Goal: Task Accomplishment & Management: Manage account settings

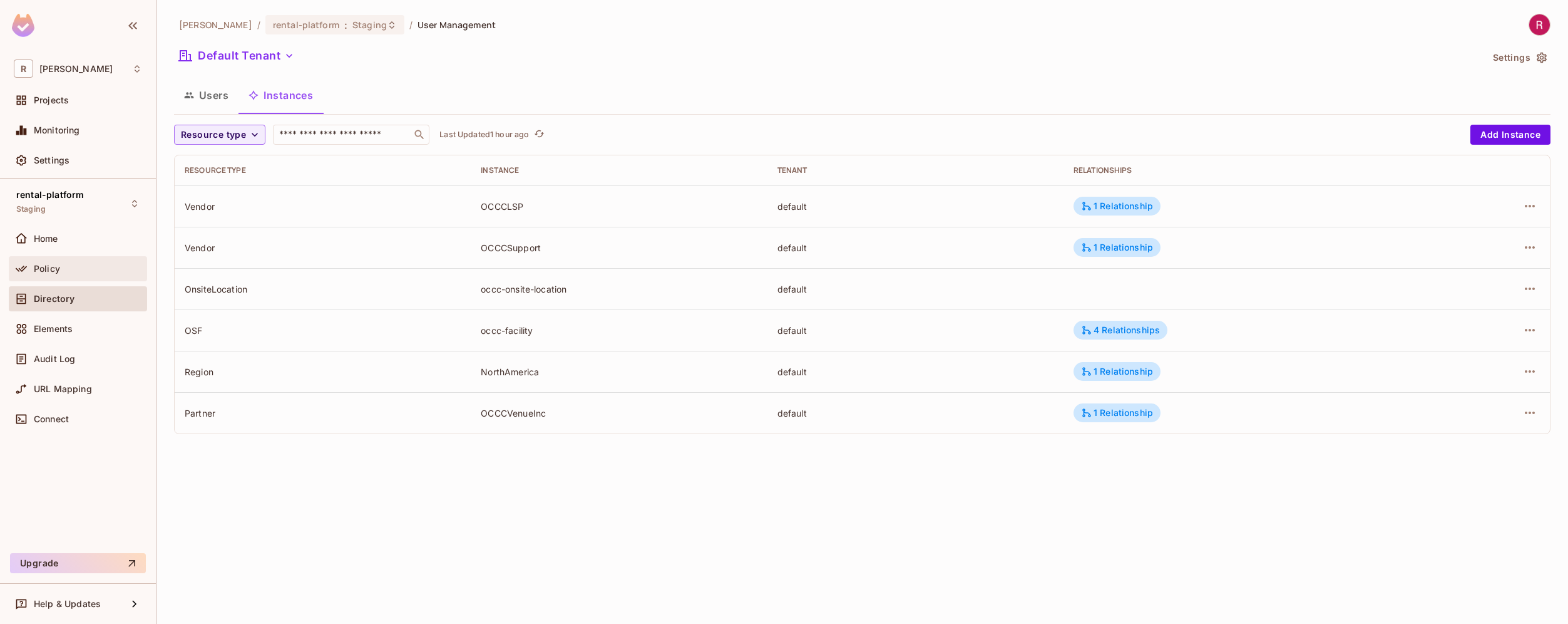
click at [63, 266] on div "Policy" at bounding box center [88, 268] width 108 height 10
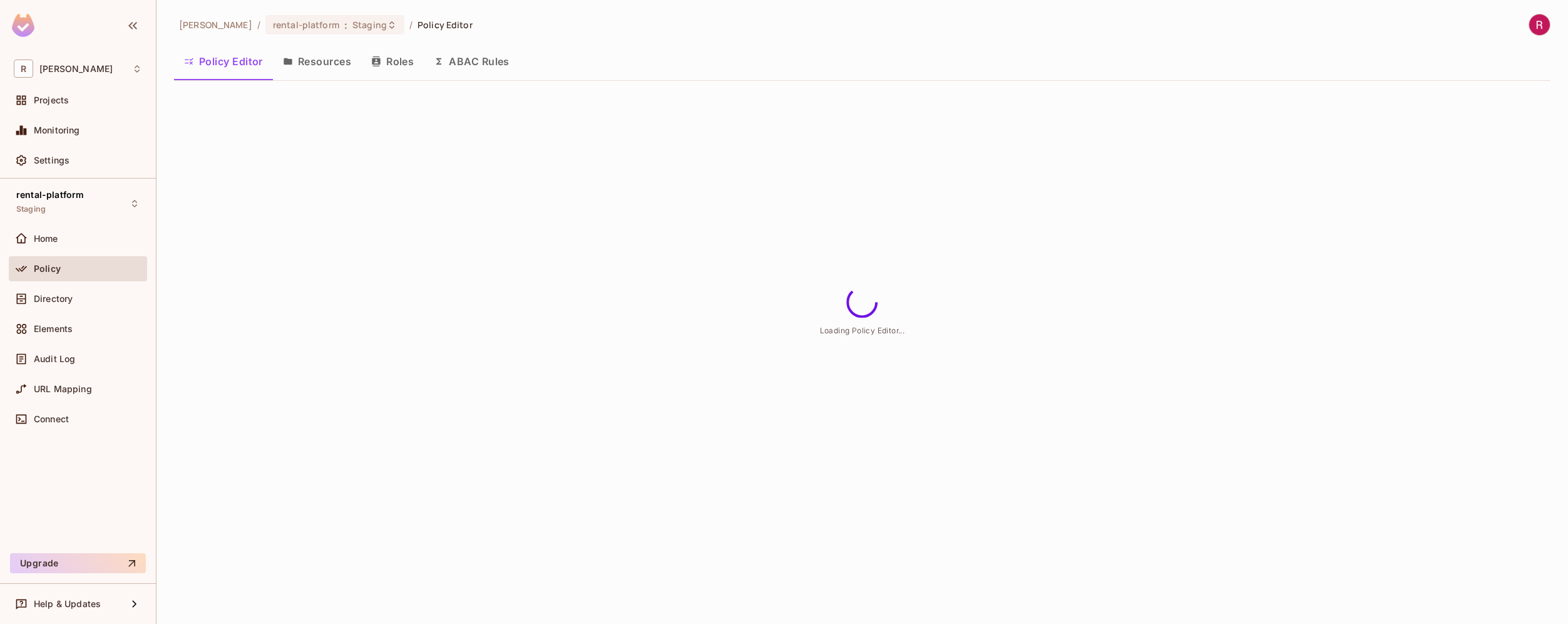
click at [333, 68] on button "Resources" at bounding box center [317, 61] width 88 height 31
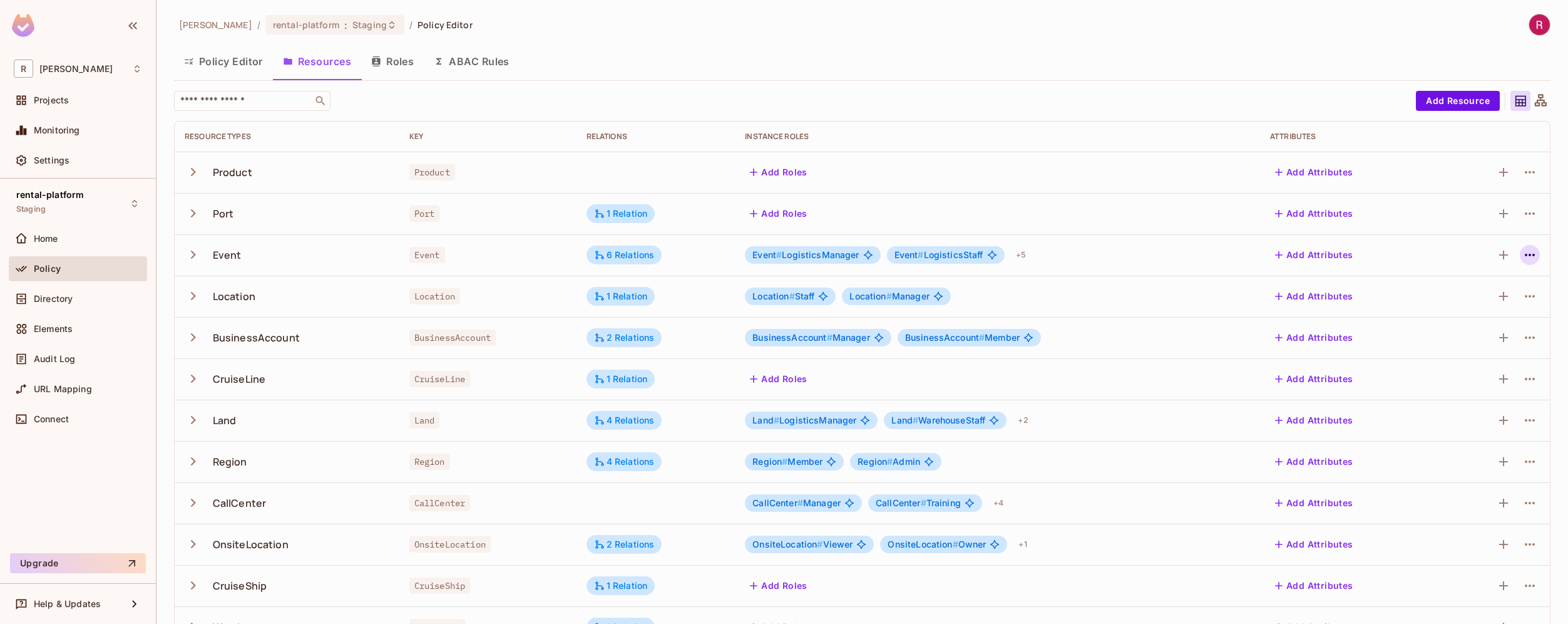
click at [1523, 256] on icon "button" at bounding box center [1530, 254] width 15 height 15
click at [1463, 299] on div "Edit Resource" at bounding box center [1466, 304] width 59 height 12
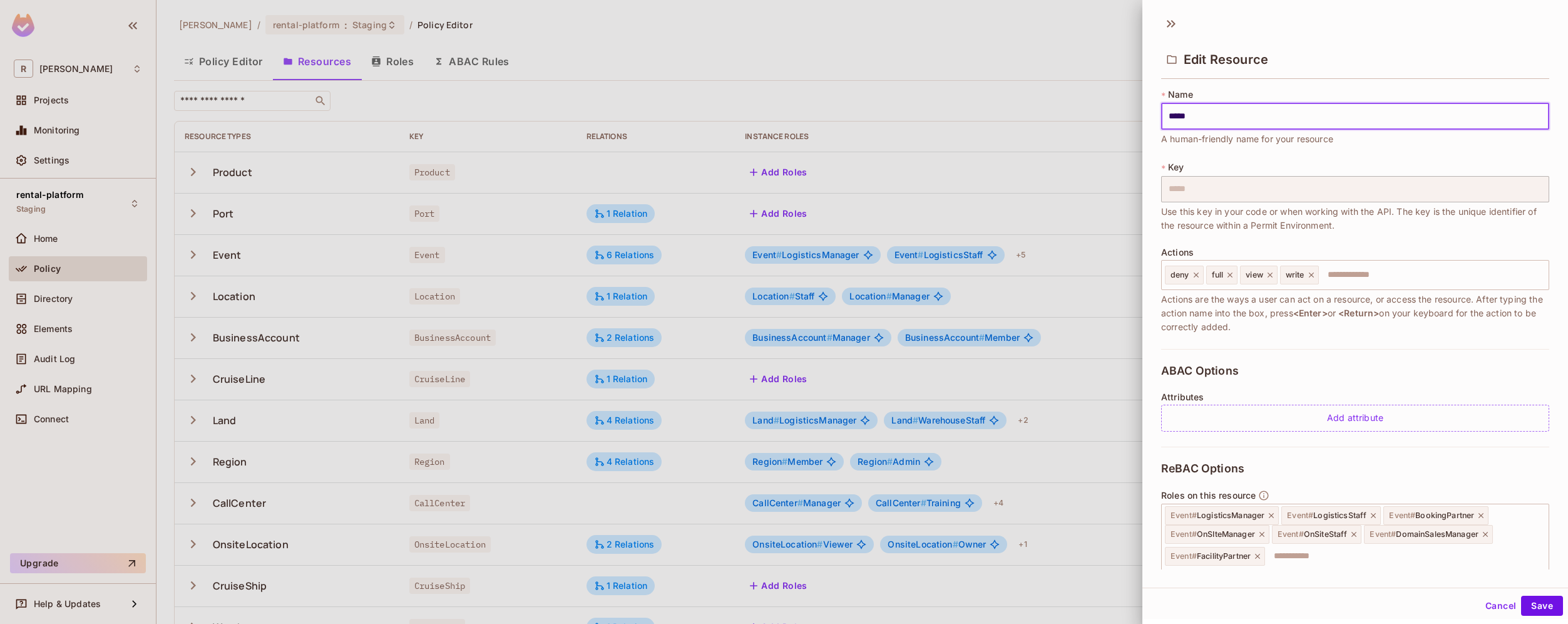
click at [218, 257] on div at bounding box center [784, 312] width 1568 height 624
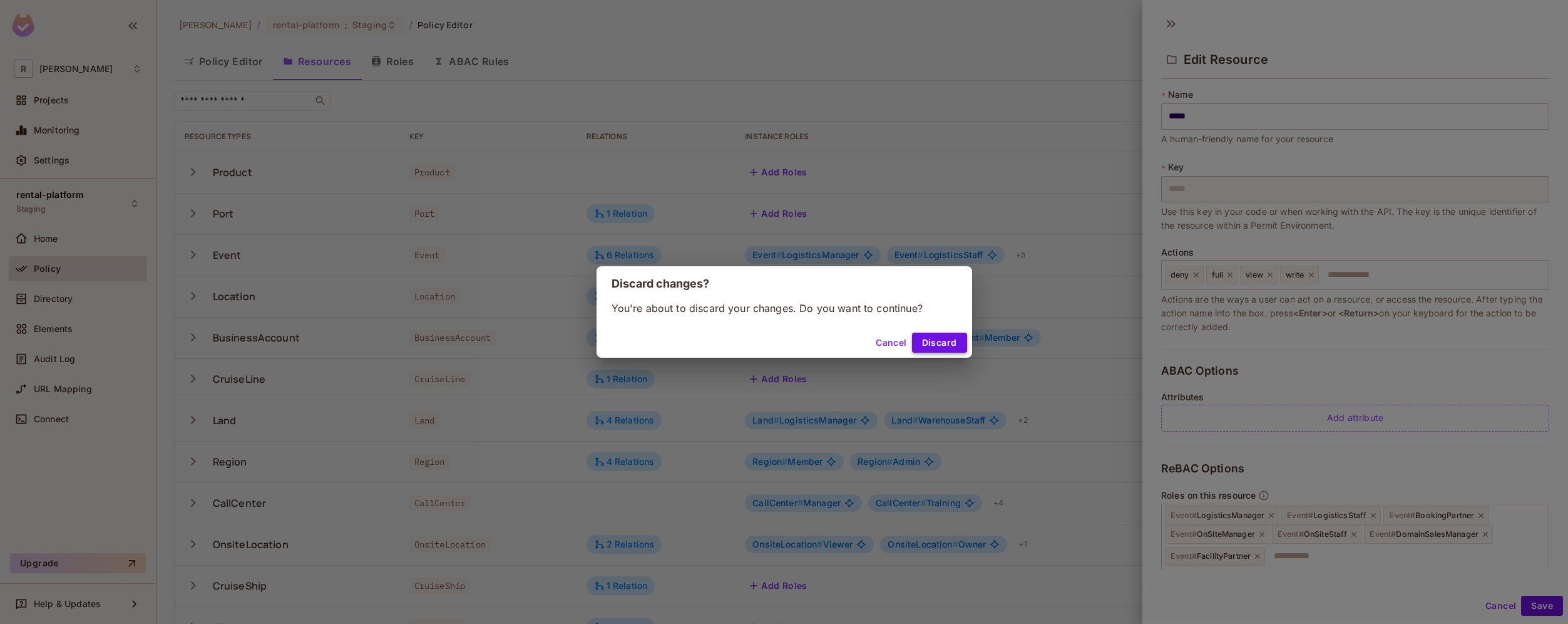
click at [931, 341] on button "Discard" at bounding box center [940, 343] width 55 height 20
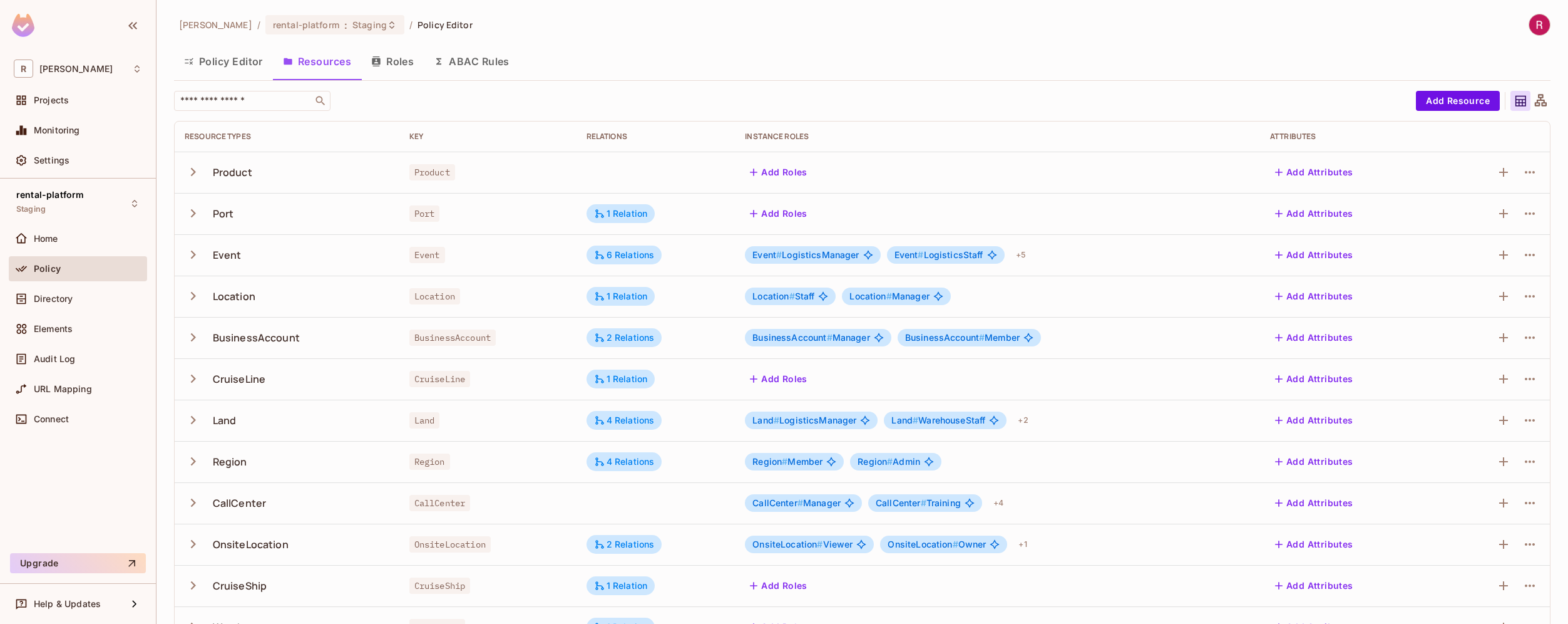
click at [399, 66] on button "Roles" at bounding box center [392, 61] width 63 height 31
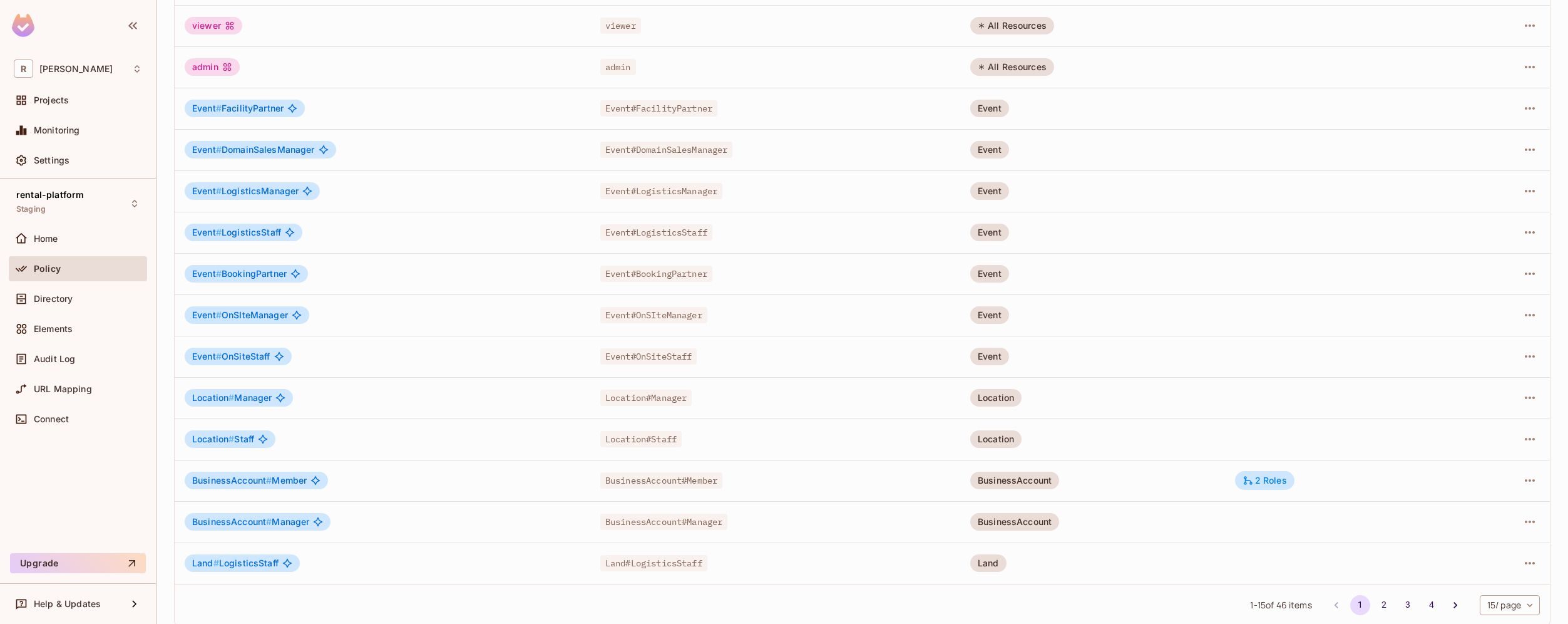
scroll to position [200, 0]
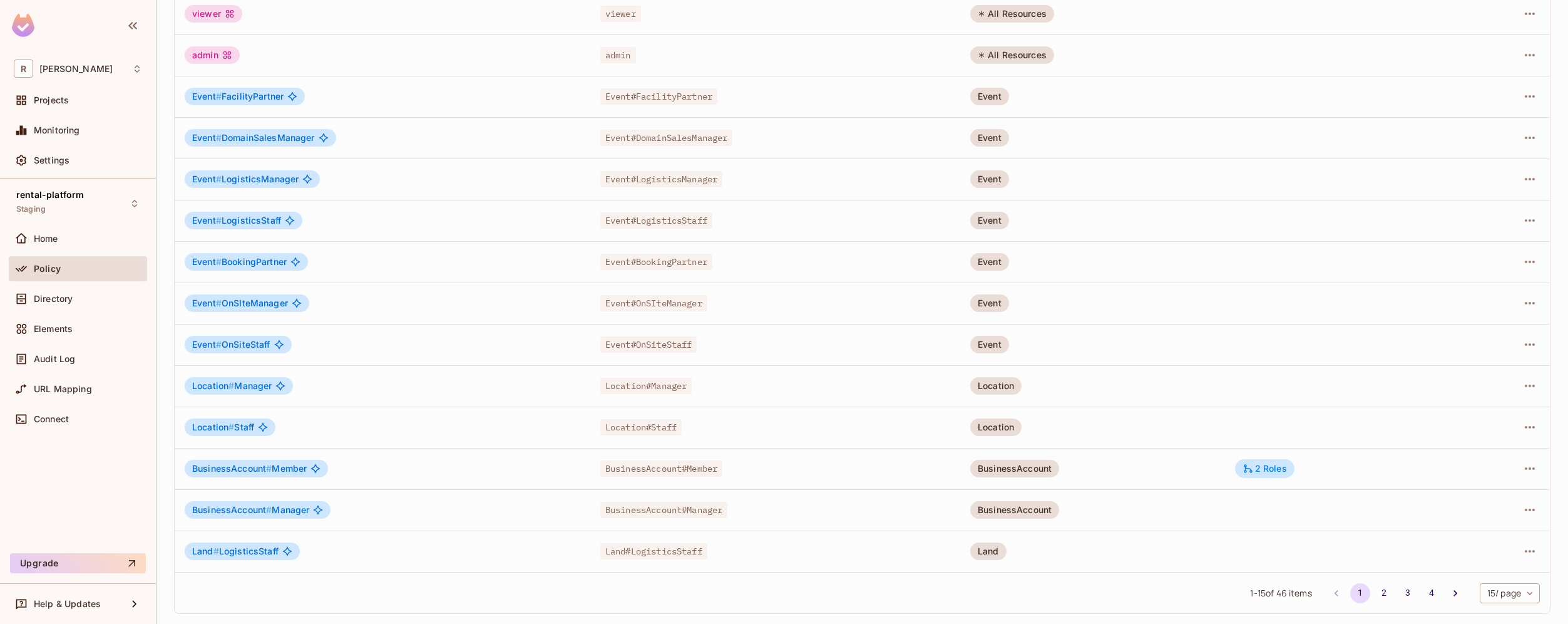
click at [203, 94] on span "Event #" at bounding box center [206, 96] width 29 height 11
click at [204, 138] on span "Event #" at bounding box center [206, 137] width 29 height 11
click at [204, 181] on span "Event #" at bounding box center [206, 179] width 29 height 11
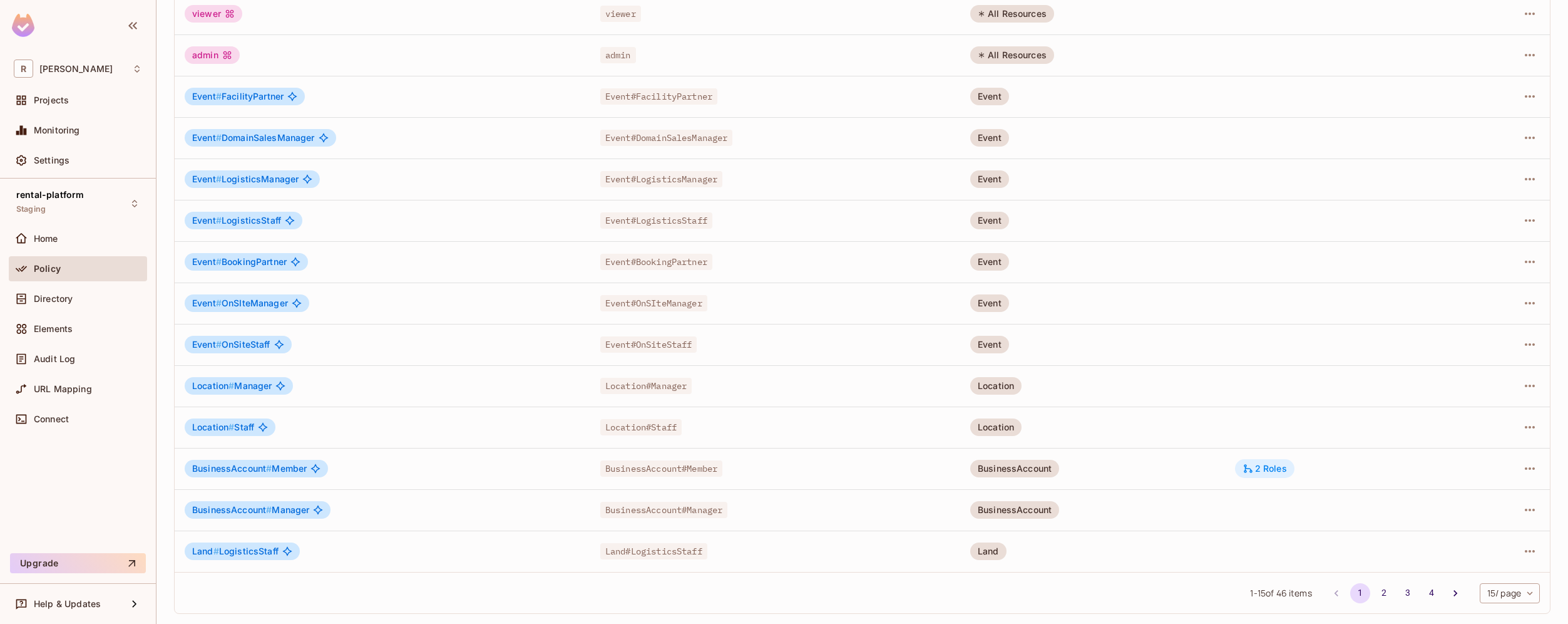
click at [1275, 471] on div "2 Roles" at bounding box center [1264, 468] width 44 height 12
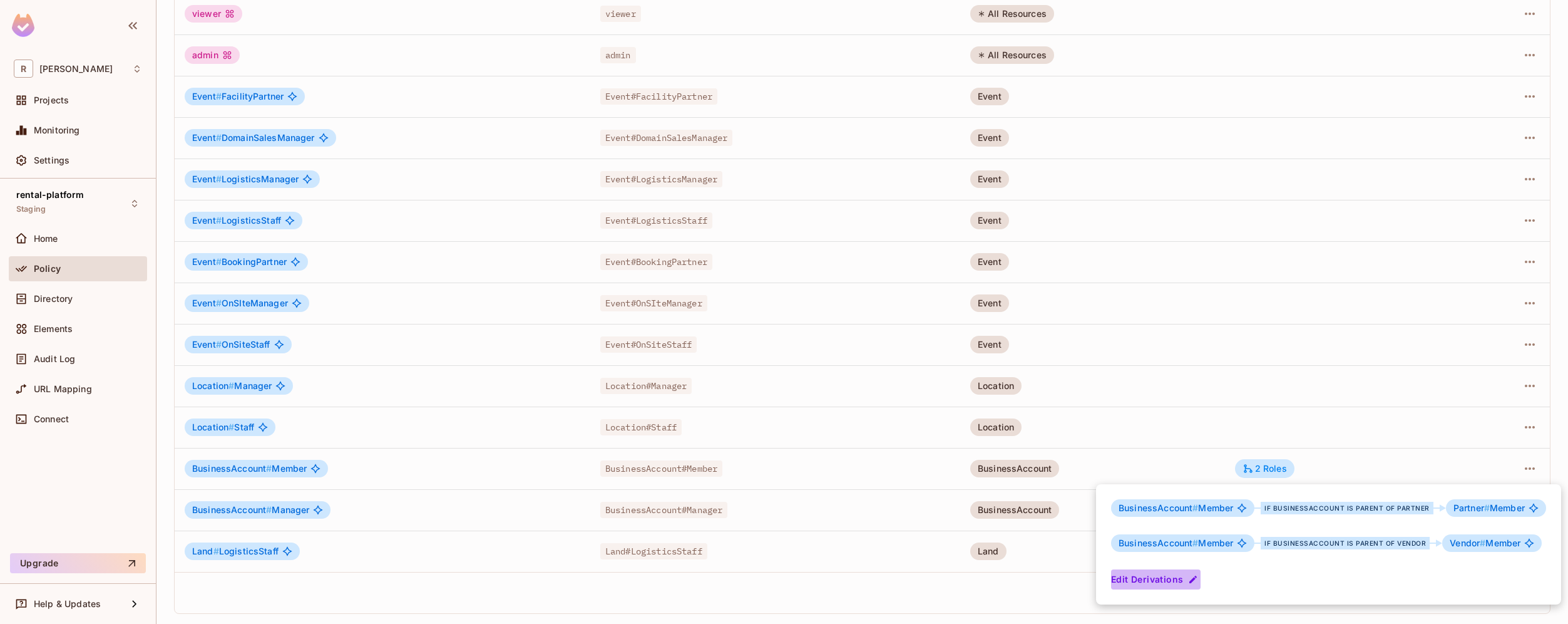
click at [1159, 574] on button "Edit Derivations" at bounding box center [1156, 579] width 89 height 20
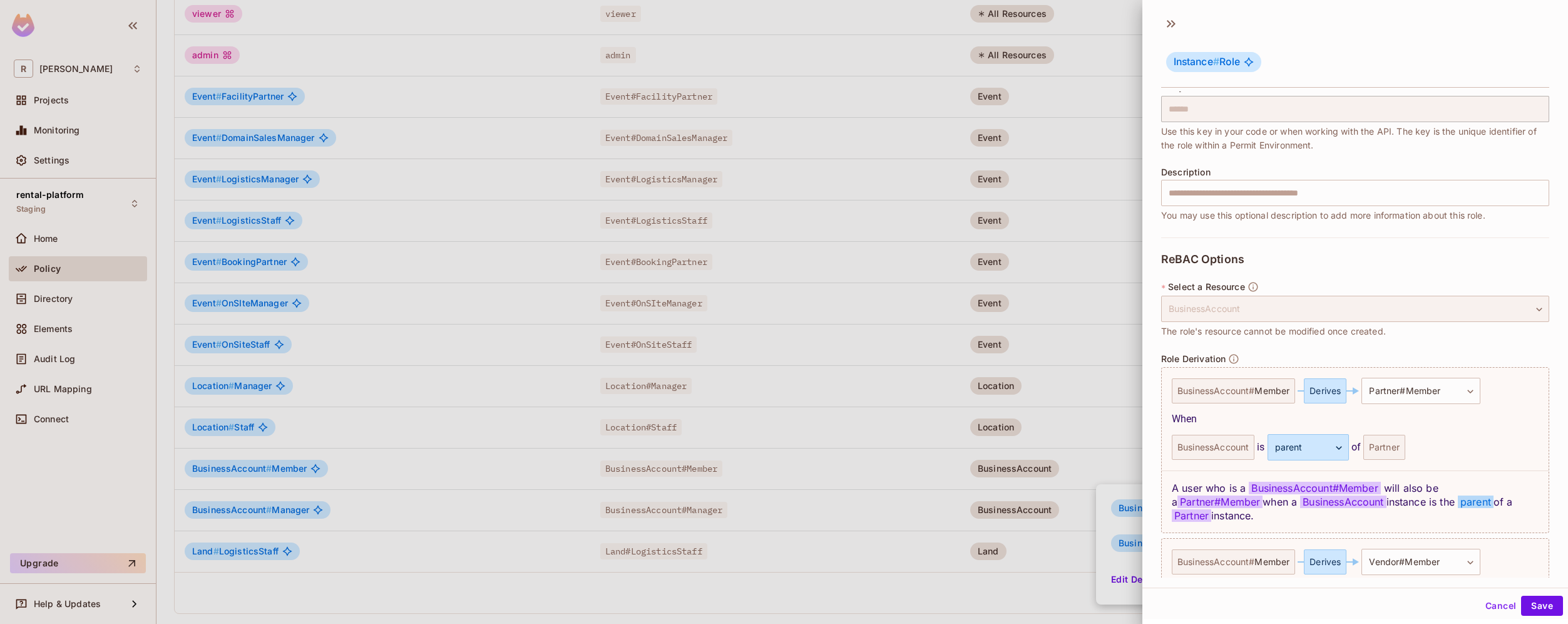
scroll to position [262, 0]
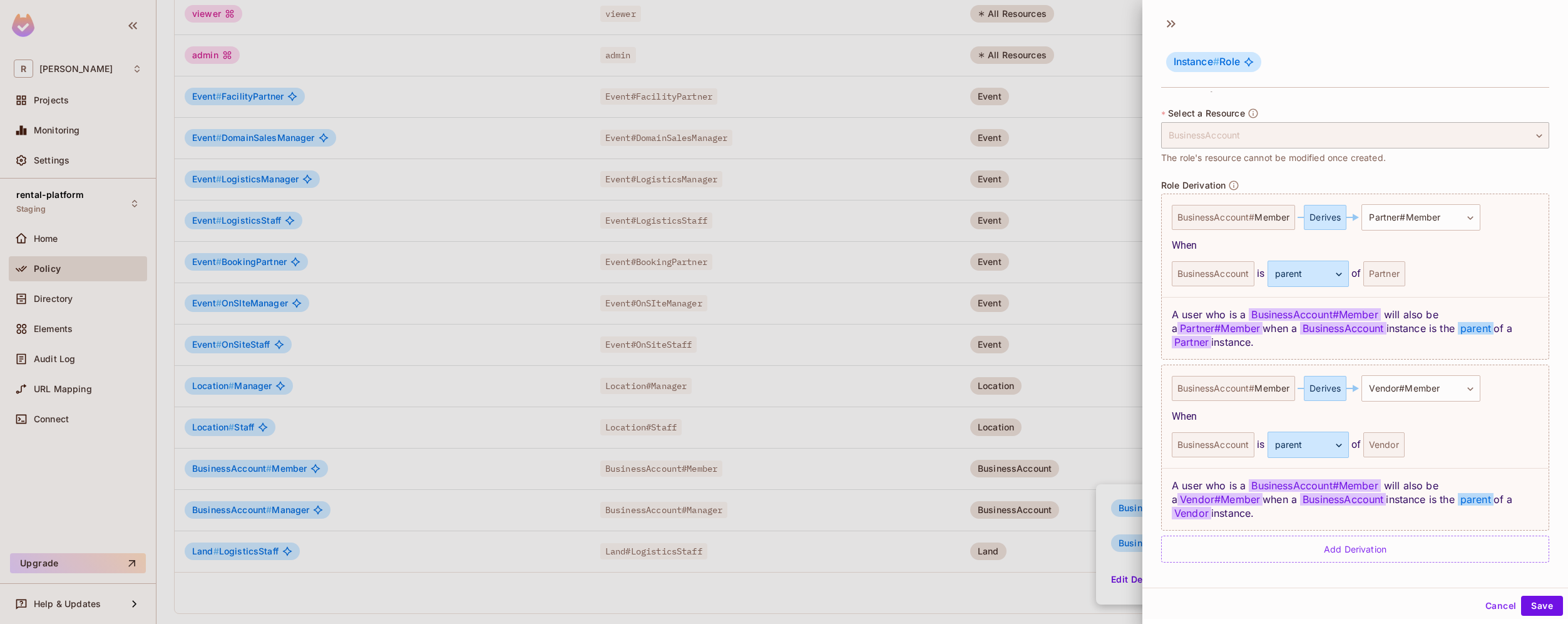
click at [1117, 536] on div at bounding box center [784, 312] width 1568 height 624
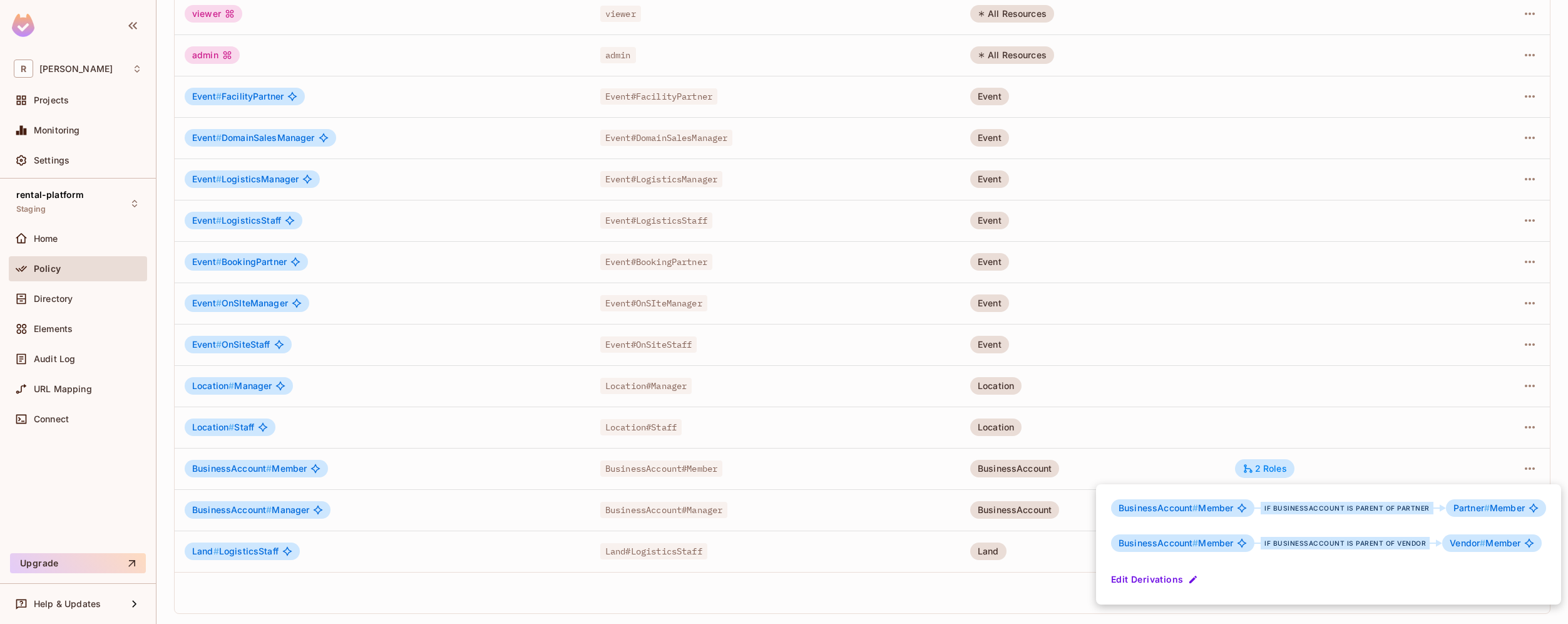
click at [1418, 508] on div "if BusinessAccount is parent of Partner" at bounding box center [1347, 508] width 173 height 12
click at [1511, 508] on span "Partner # Member" at bounding box center [1489, 507] width 72 height 10
click at [404, 394] on div at bounding box center [784, 312] width 1568 height 624
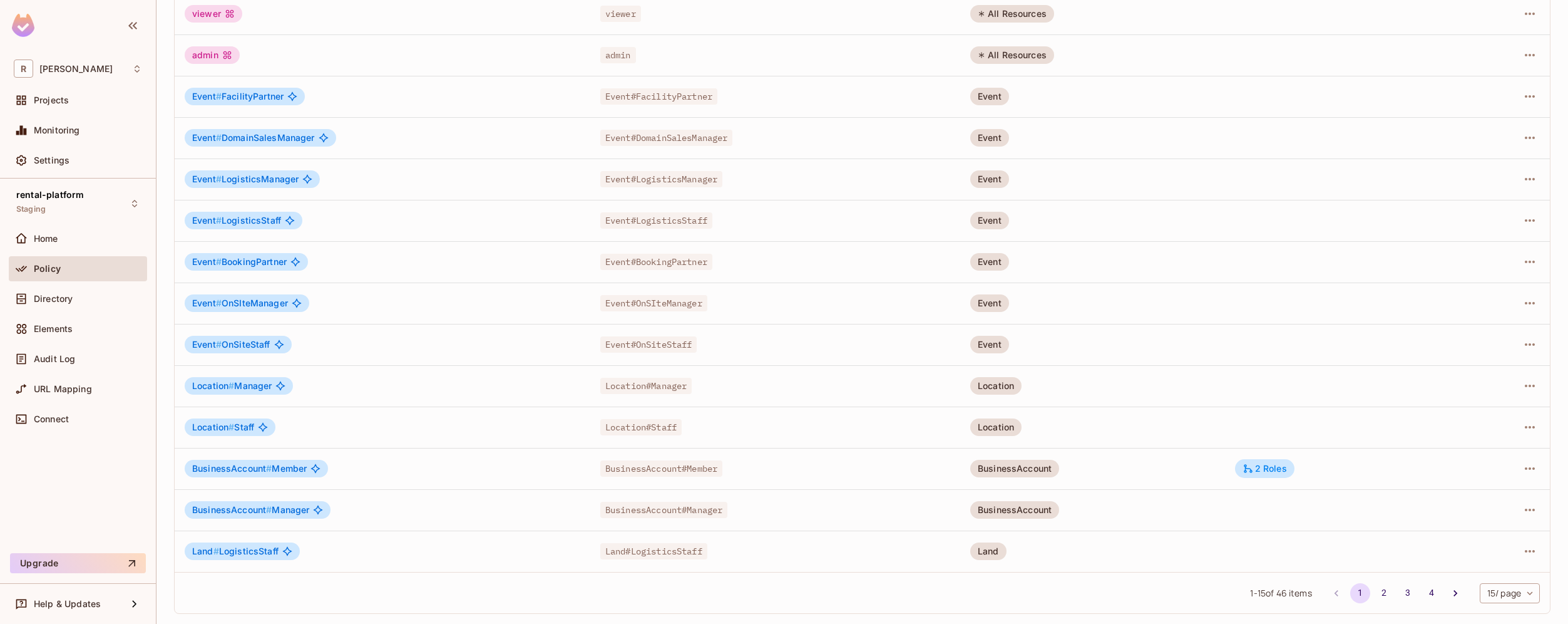
click at [399, 404] on td "Location # Manager" at bounding box center [382, 386] width 416 height 42
click at [1272, 479] on td "2 Roles" at bounding box center [1340, 468] width 228 height 42
click at [1265, 468] on div "2 Roles" at bounding box center [1264, 468] width 44 height 12
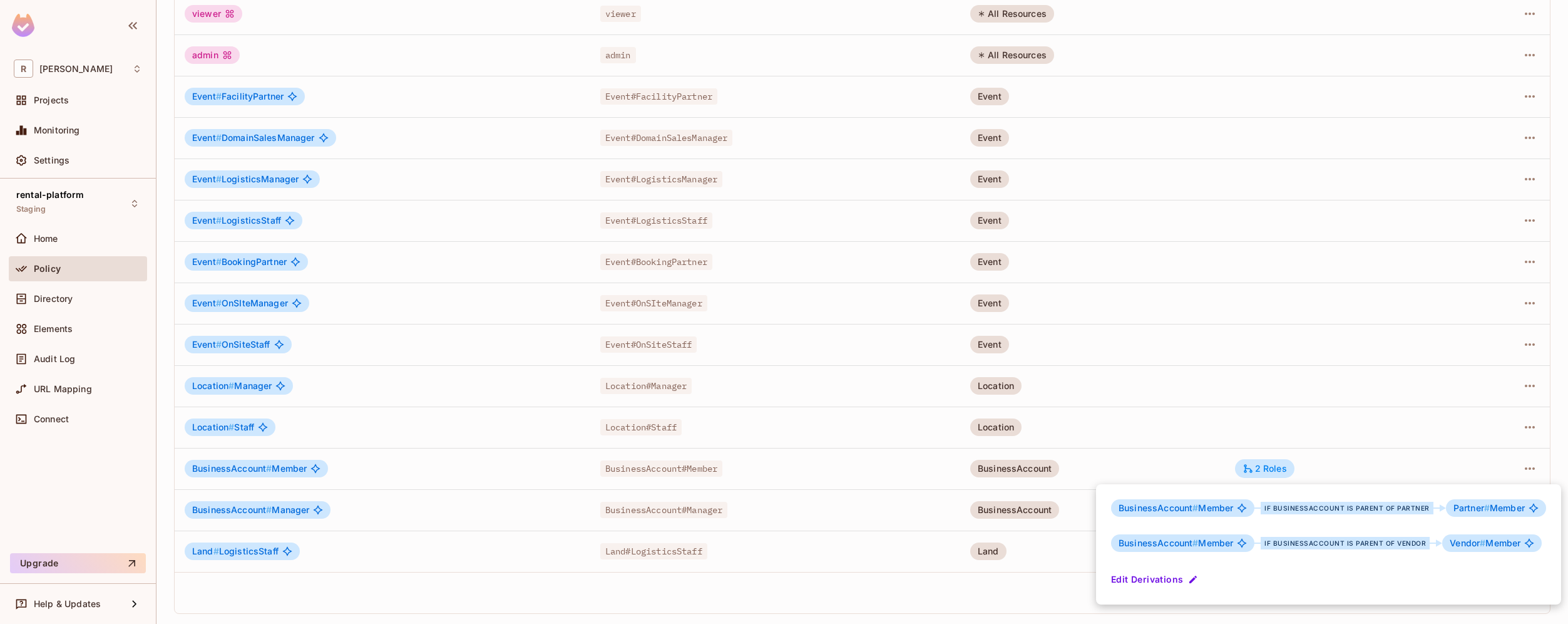
click at [548, 451] on div at bounding box center [784, 312] width 1568 height 624
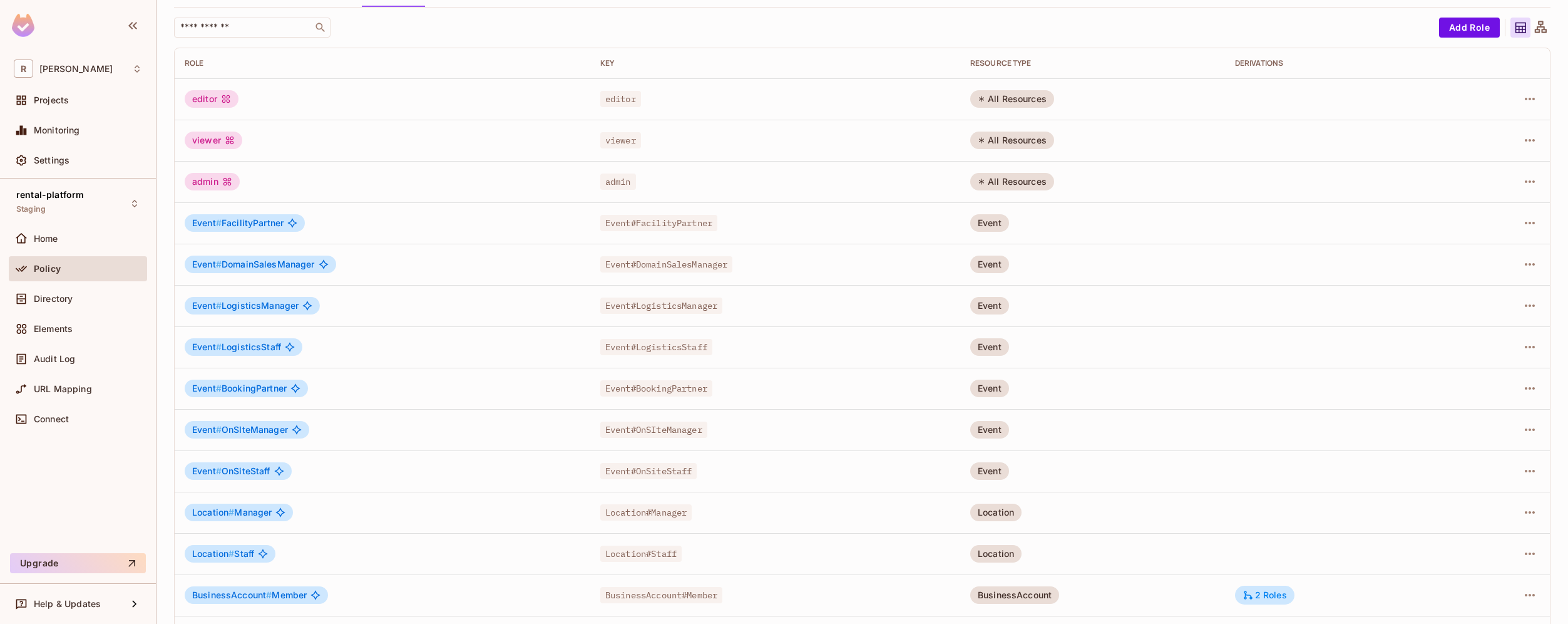
scroll to position [0, 0]
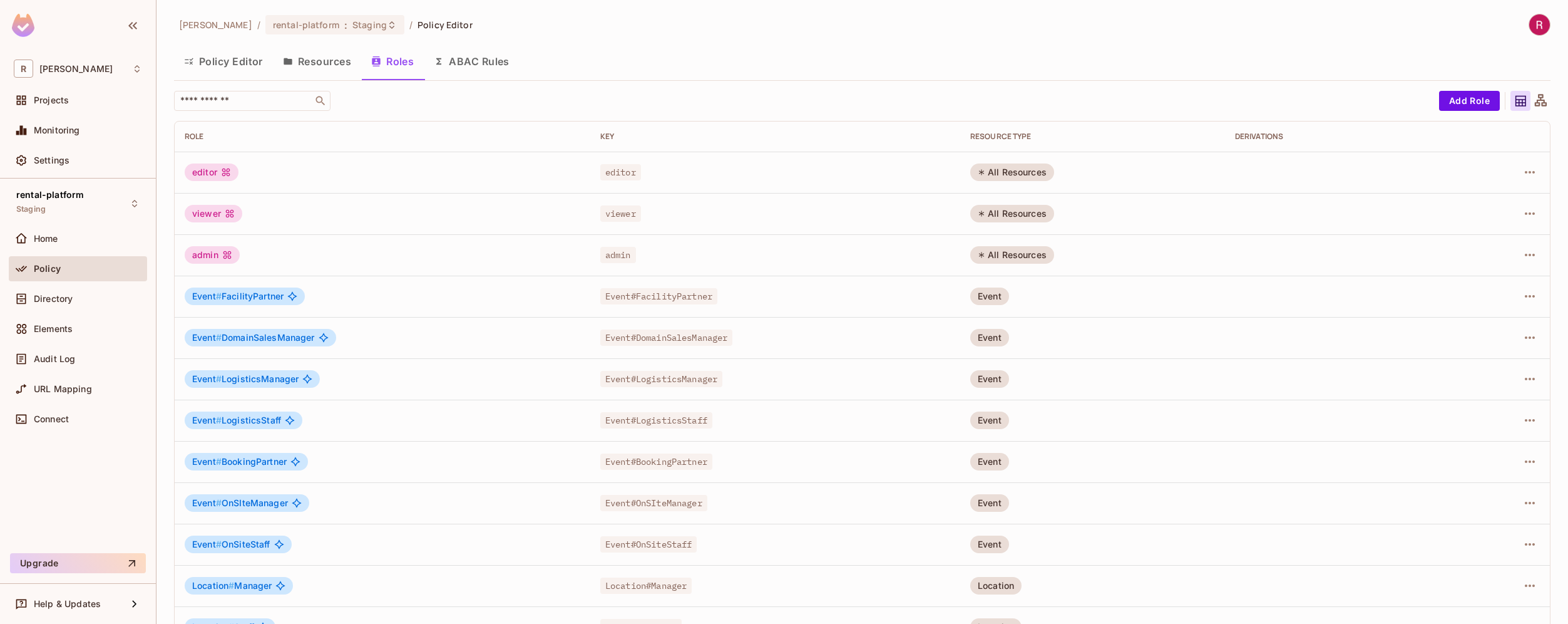
click at [311, 59] on button "Resources" at bounding box center [317, 61] width 88 height 31
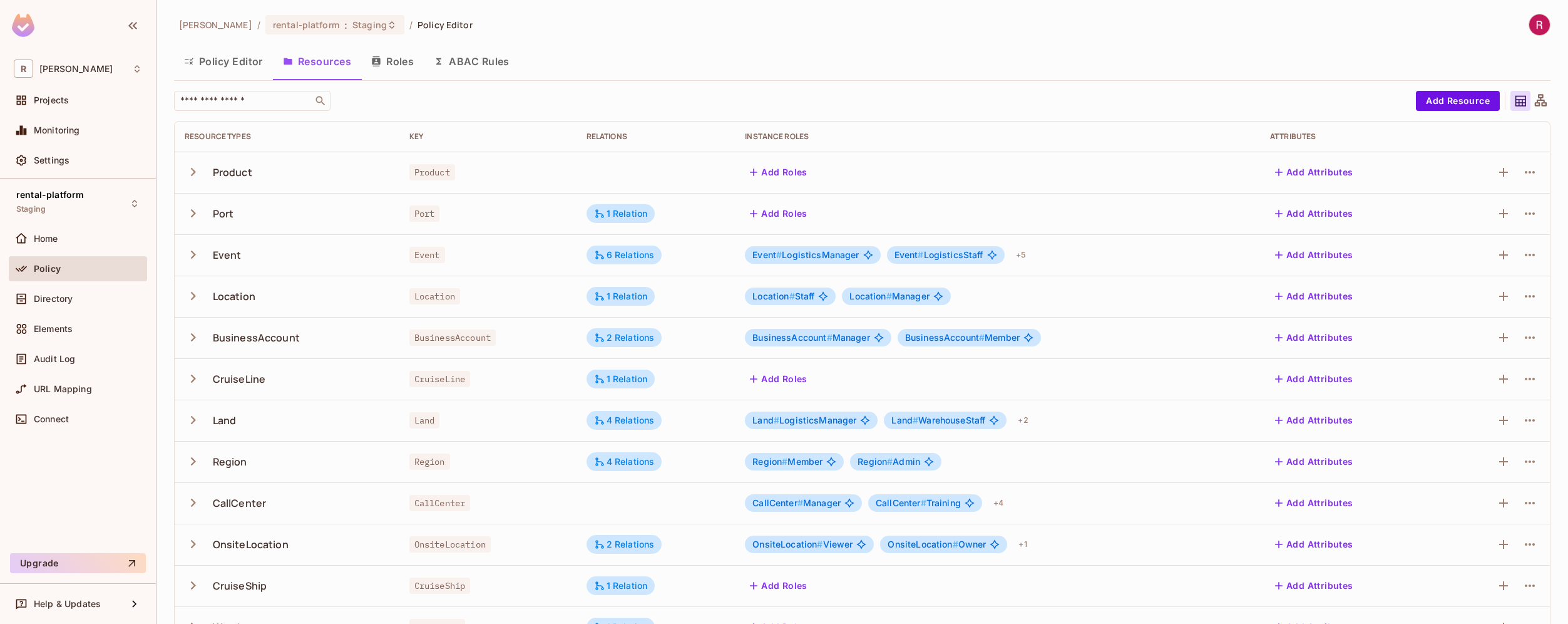
click at [397, 65] on button "Roles" at bounding box center [392, 61] width 63 height 31
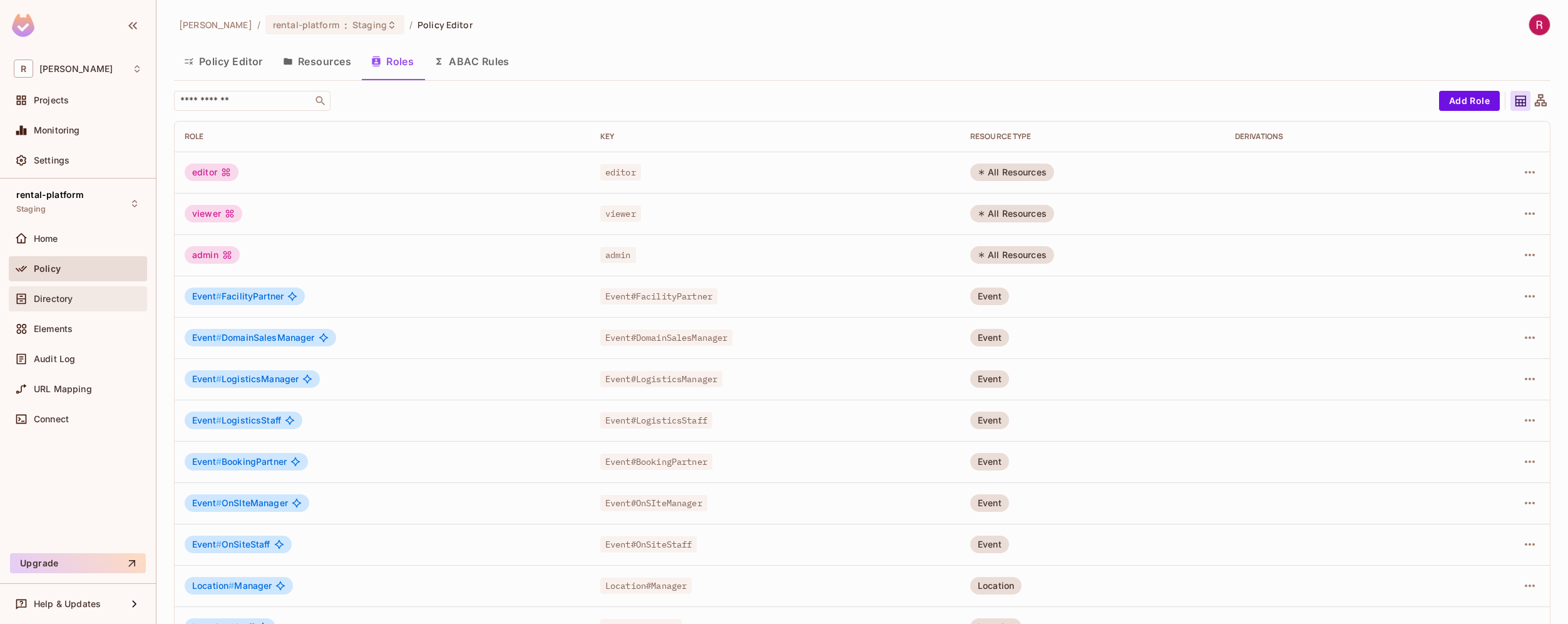
click at [82, 296] on div "Directory" at bounding box center [88, 298] width 108 height 10
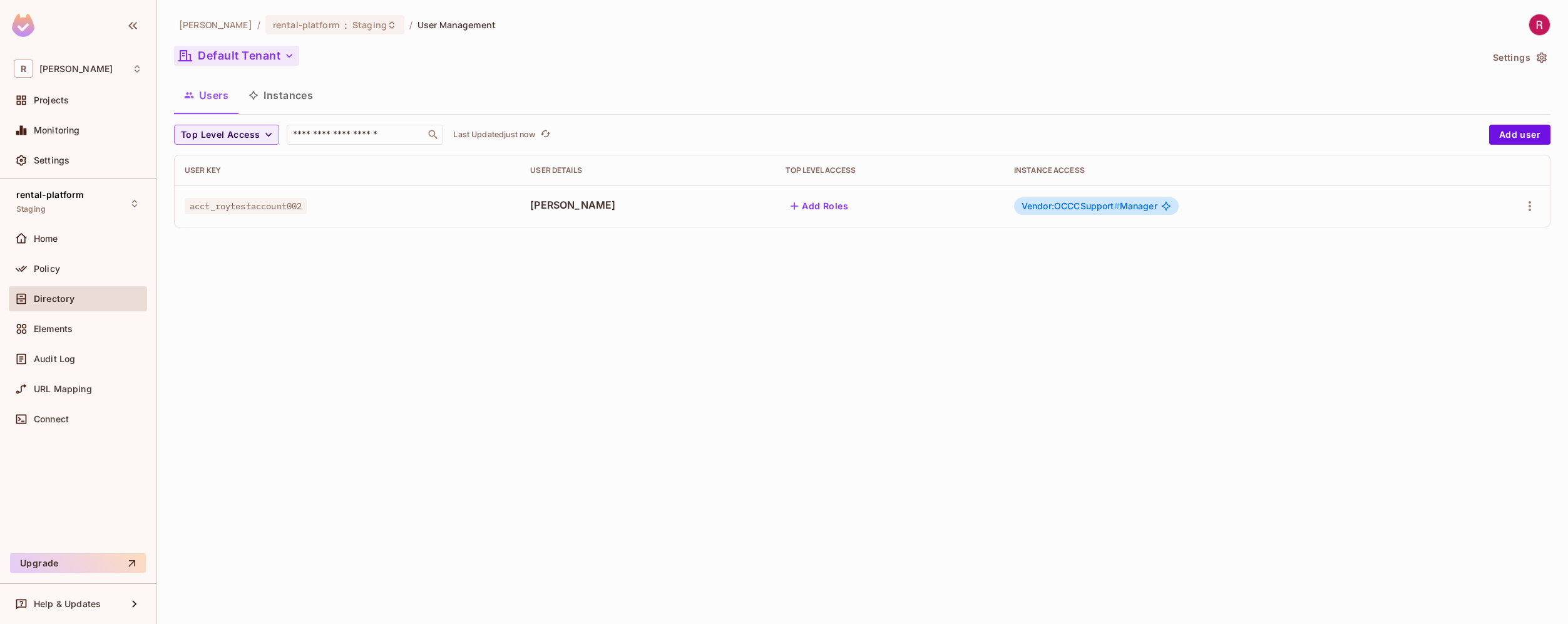
click at [277, 59] on button "Default Tenant" at bounding box center [237, 56] width 126 height 20
click at [275, 288] on div at bounding box center [784, 312] width 1568 height 624
click at [209, 93] on button "Users" at bounding box center [206, 95] width 65 height 31
click at [227, 134] on span "Top Level Access" at bounding box center [219, 135] width 79 height 16
click at [266, 47] on div at bounding box center [784, 312] width 1568 height 624
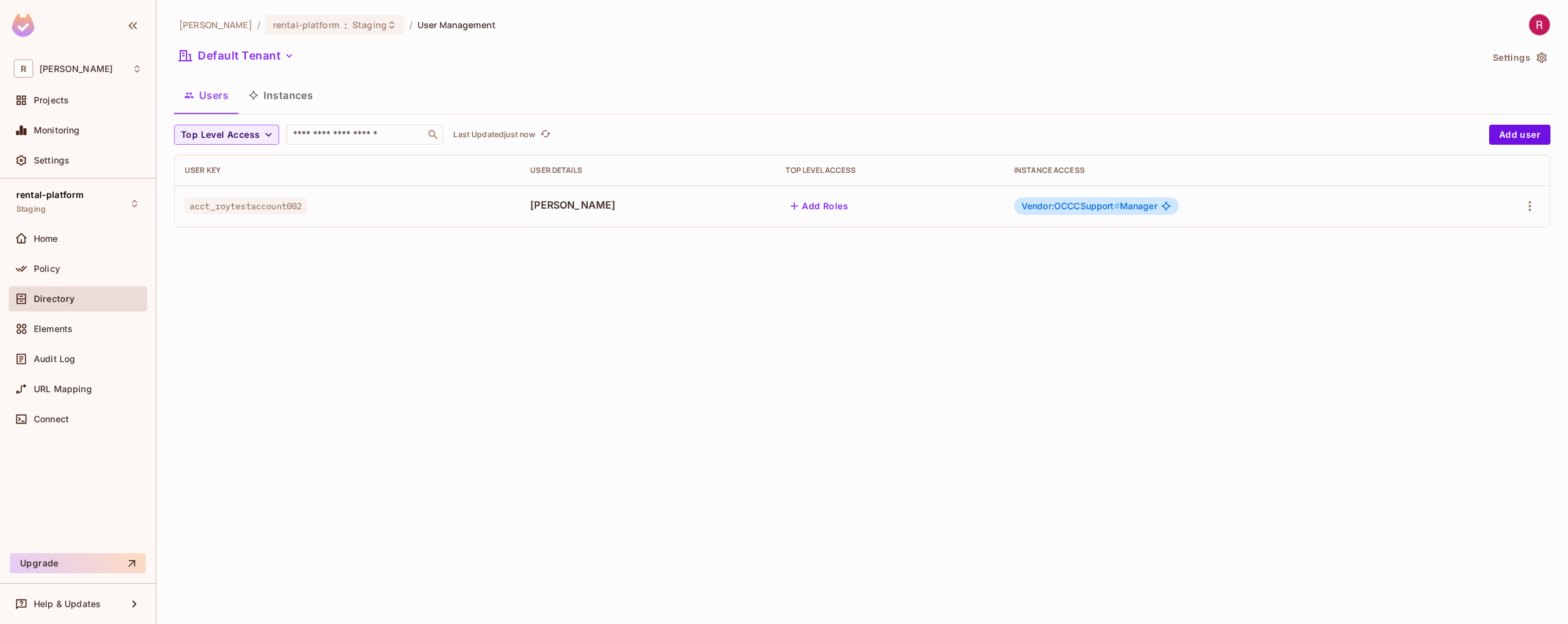
click at [266, 70] on div "[PERSON_NAME]-poc / rental-platform : Staging / User Management Default Tenant …" at bounding box center [863, 126] width 1377 height 224
click at [281, 62] on button "Default Tenant" at bounding box center [237, 56] width 126 height 20
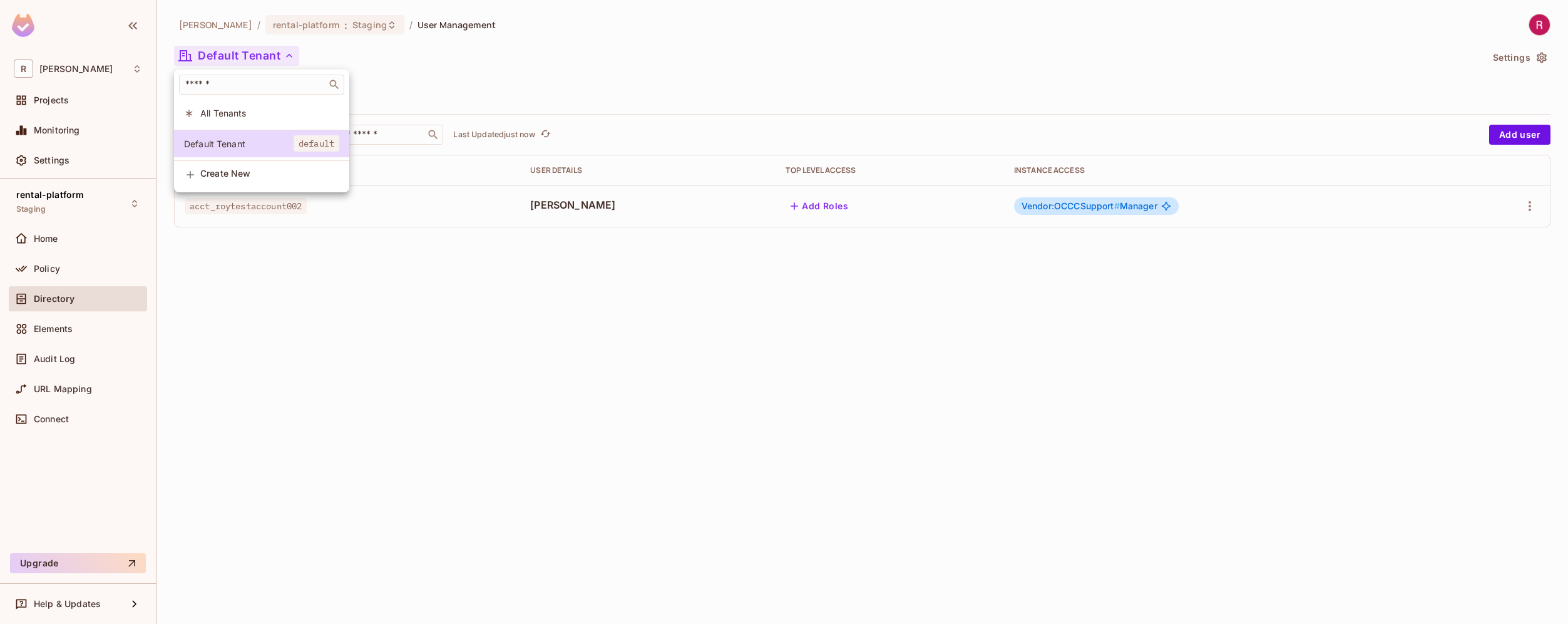
click at [269, 314] on div at bounding box center [784, 312] width 1568 height 624
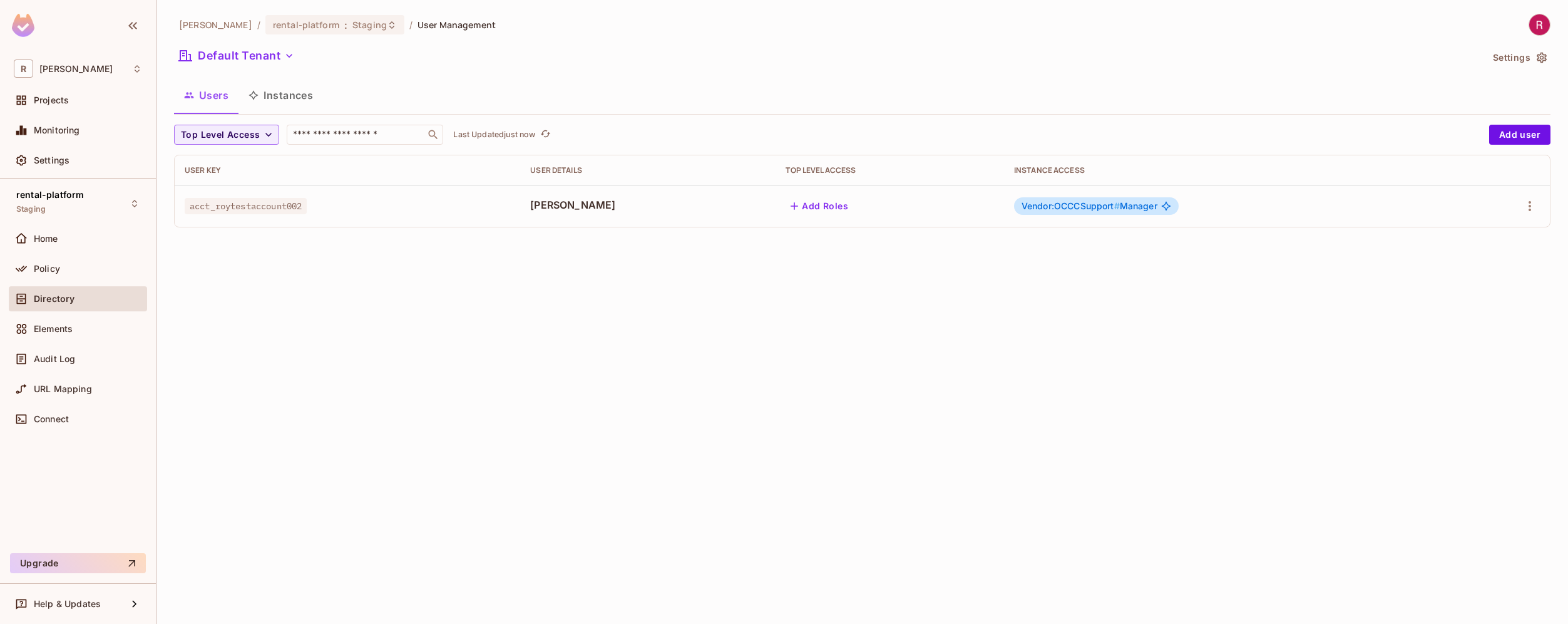
click at [252, 196] on td "acct_roytestaccount002" at bounding box center [347, 205] width 346 height 42
click at [1095, 209] on span "Vendor:OCCCSupport #" at bounding box center [1071, 205] width 98 height 11
click at [1141, 205] on span "Vendor:OCCCSupport # Manager" at bounding box center [1090, 205] width 136 height 10
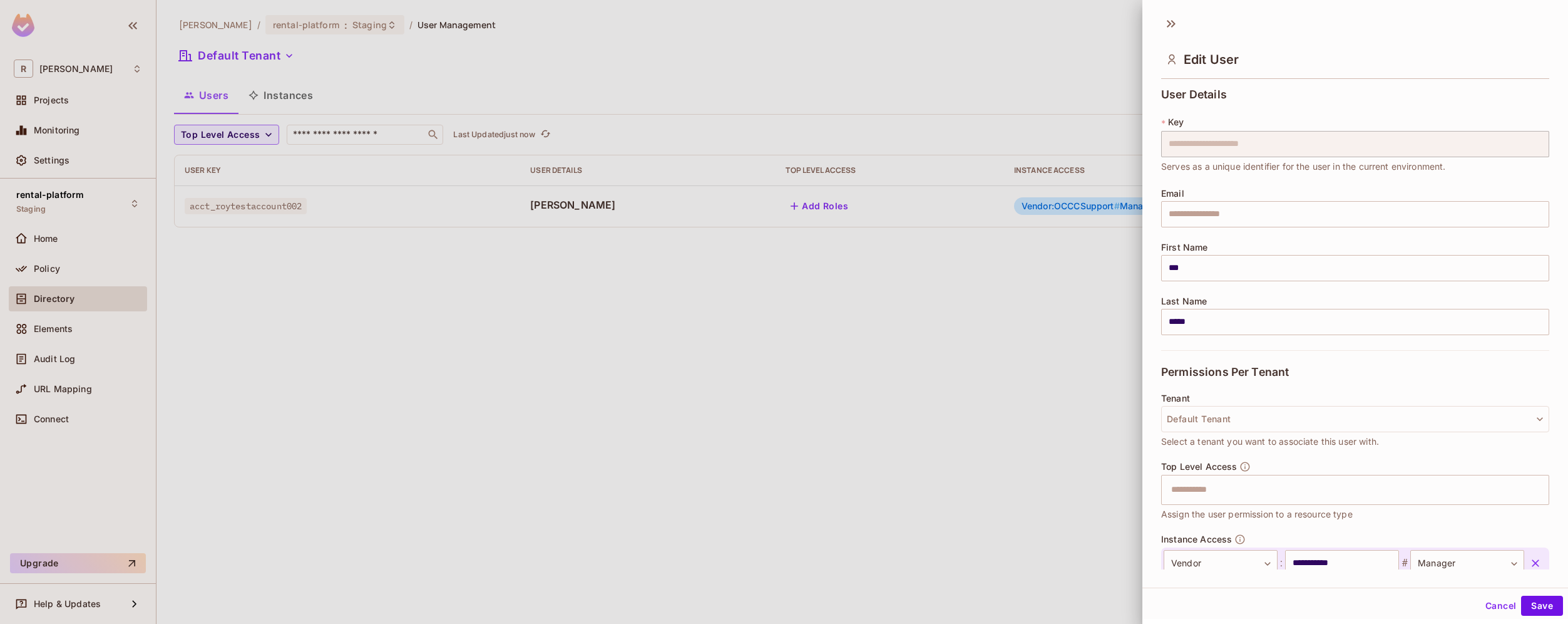
drag, startPoint x: 1007, startPoint y: 167, endPoint x: 1067, endPoint y: 176, distance: 60.7
click at [1067, 176] on div at bounding box center [784, 312] width 1568 height 624
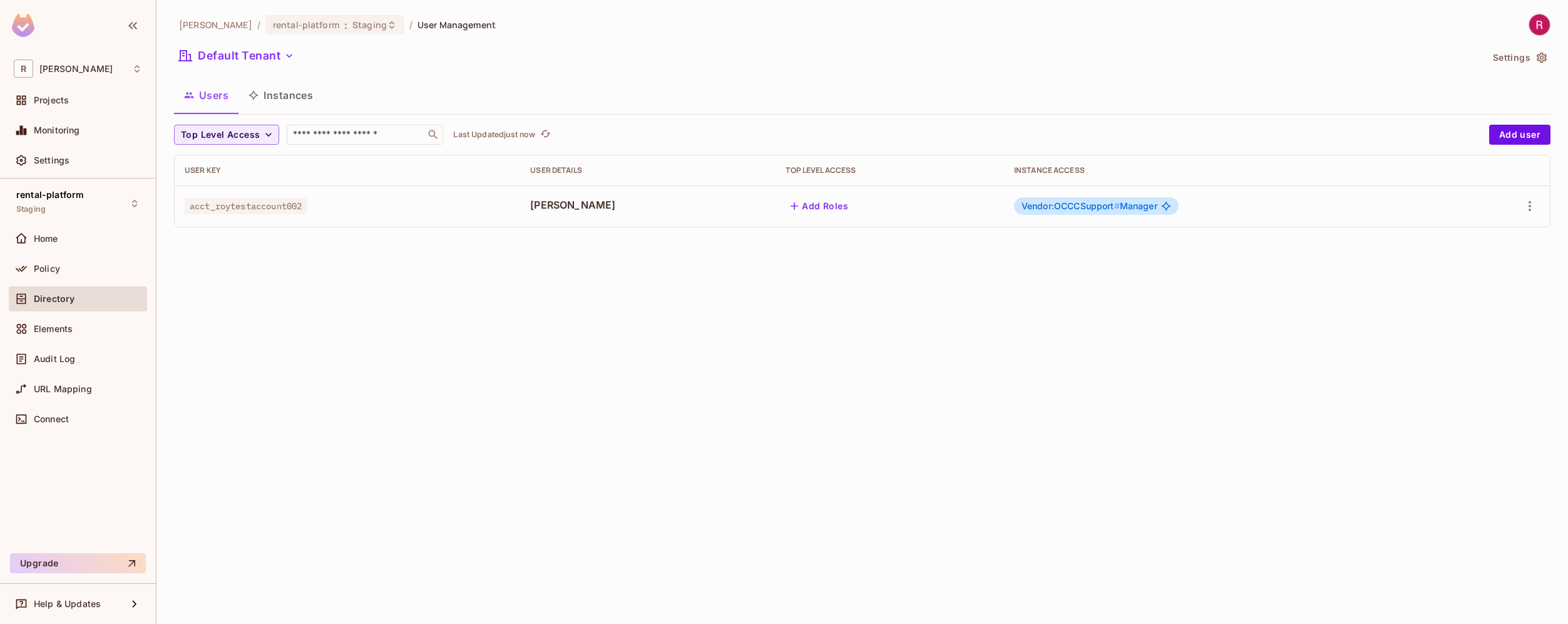
click at [224, 203] on span "acct_roytestaccount002" at bounding box center [246, 206] width 122 height 16
drag, startPoint x: 1007, startPoint y: 204, endPoint x: 1100, endPoint y: 209, distance: 93.1
click at [1100, 209] on div "Vendor:OCCCSupport # Manager" at bounding box center [1096, 206] width 165 height 18
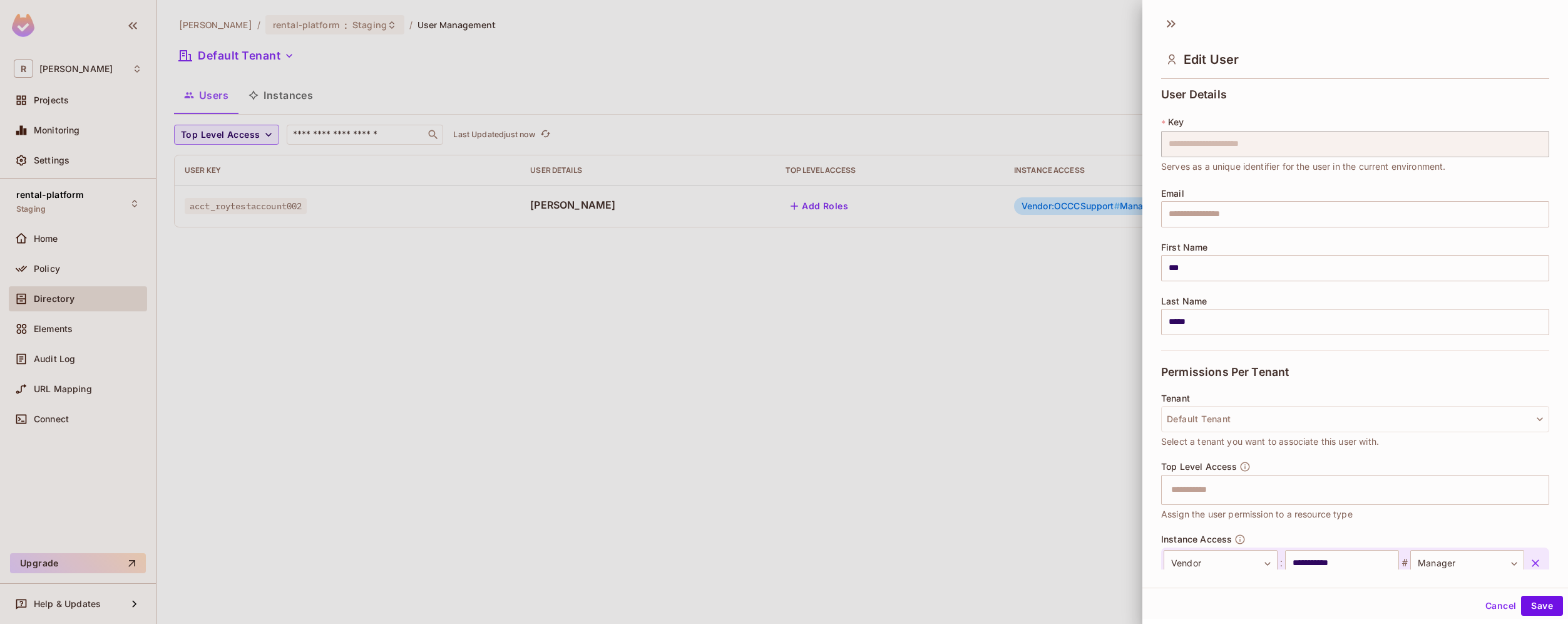
click at [634, 323] on div at bounding box center [784, 312] width 1568 height 624
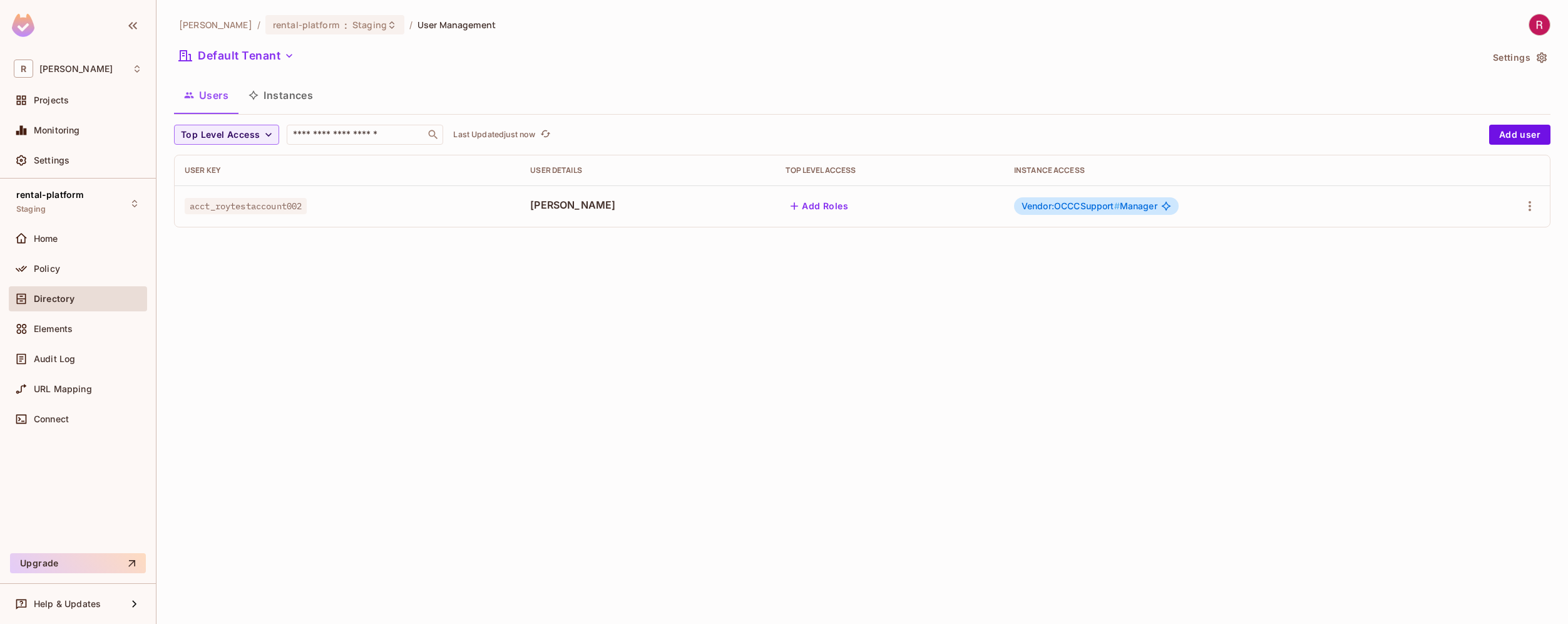
click at [292, 100] on button "Instances" at bounding box center [281, 95] width 85 height 31
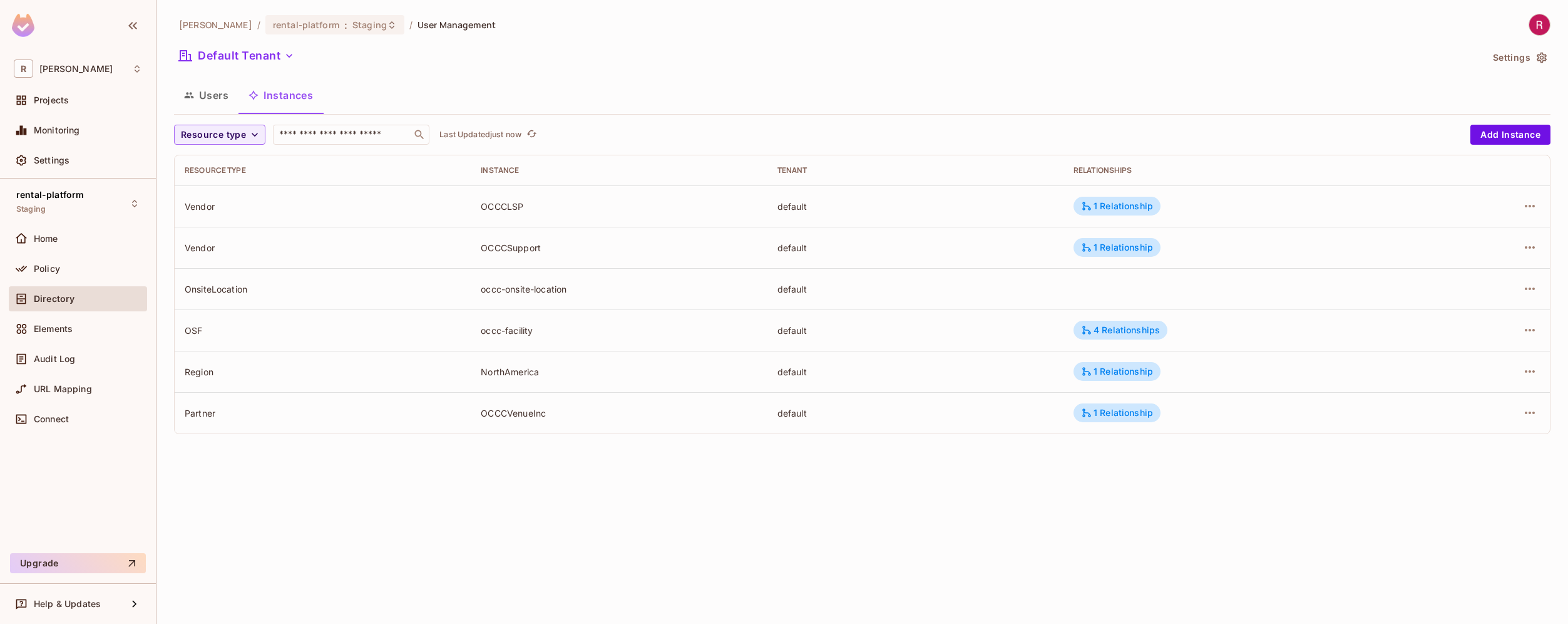
click at [502, 210] on div "OCCCLSP" at bounding box center [619, 205] width 276 height 12
click at [192, 327] on div "OSF" at bounding box center [323, 330] width 276 height 12
drag, startPoint x: 480, startPoint y: 331, endPoint x: 562, endPoint y: 331, distance: 82.0
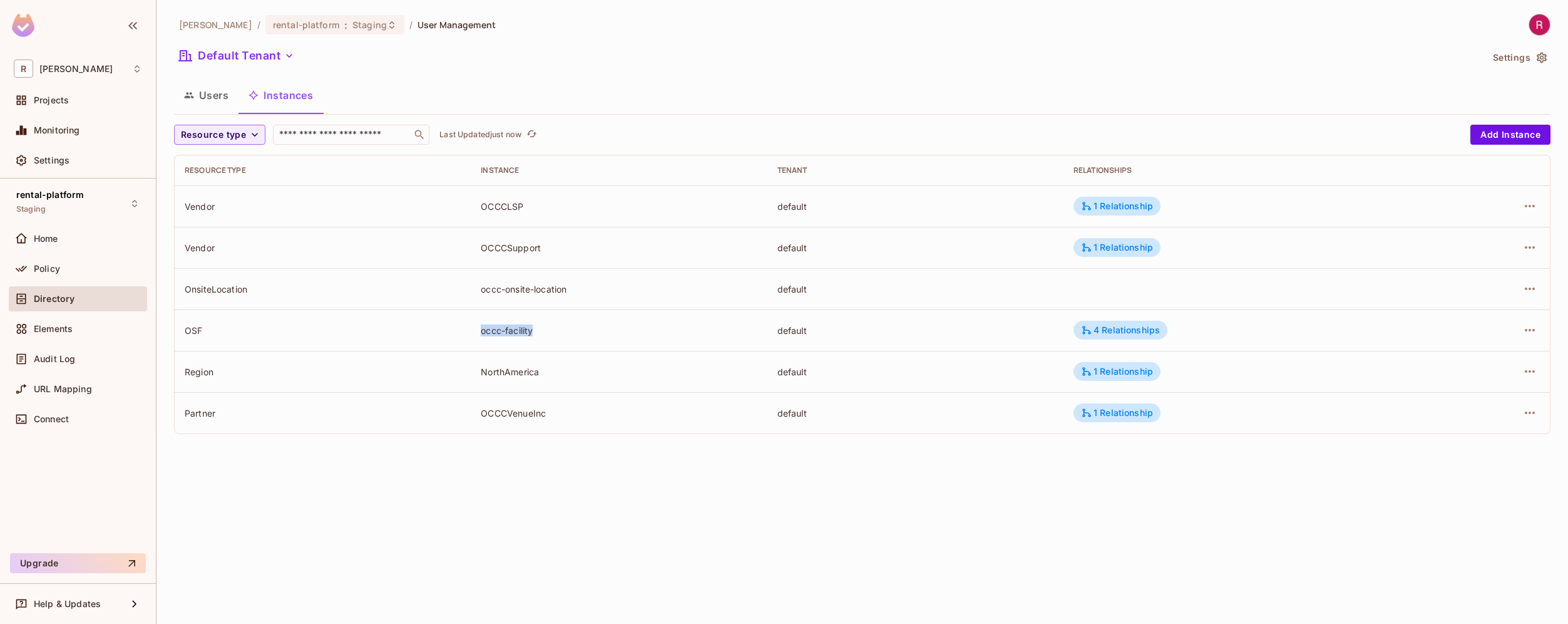
click at [563, 331] on td "occc-facility" at bounding box center [619, 330] width 296 height 42
click at [212, 96] on button "Users" at bounding box center [206, 95] width 65 height 31
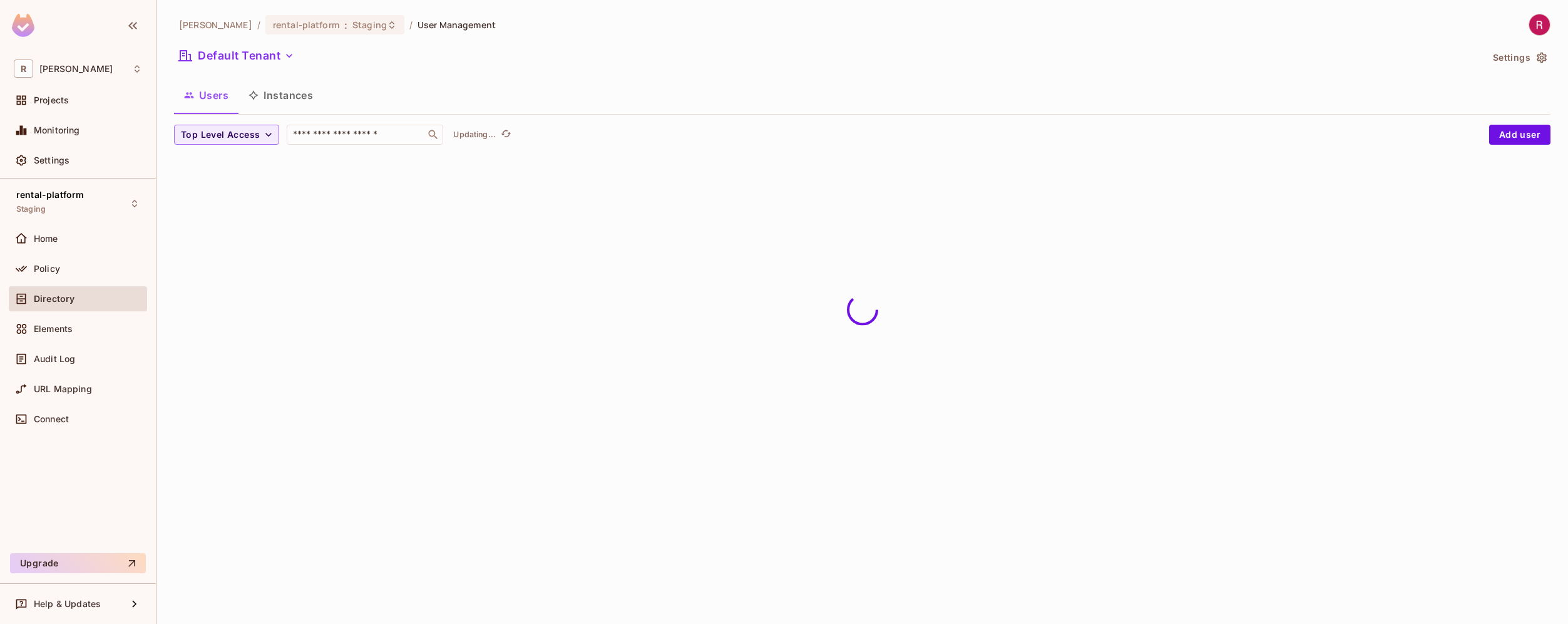
click at [265, 96] on button "Instances" at bounding box center [281, 95] width 85 height 31
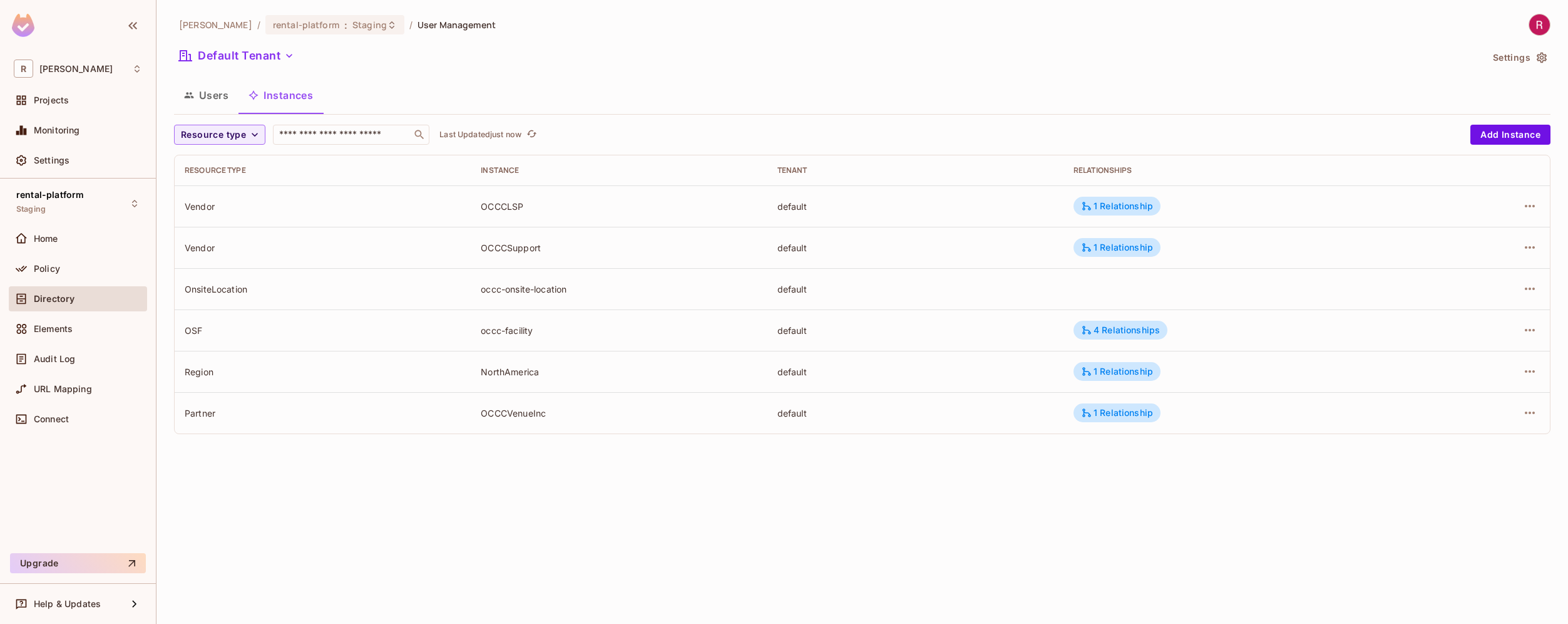
click at [204, 96] on button "Users" at bounding box center [206, 95] width 65 height 31
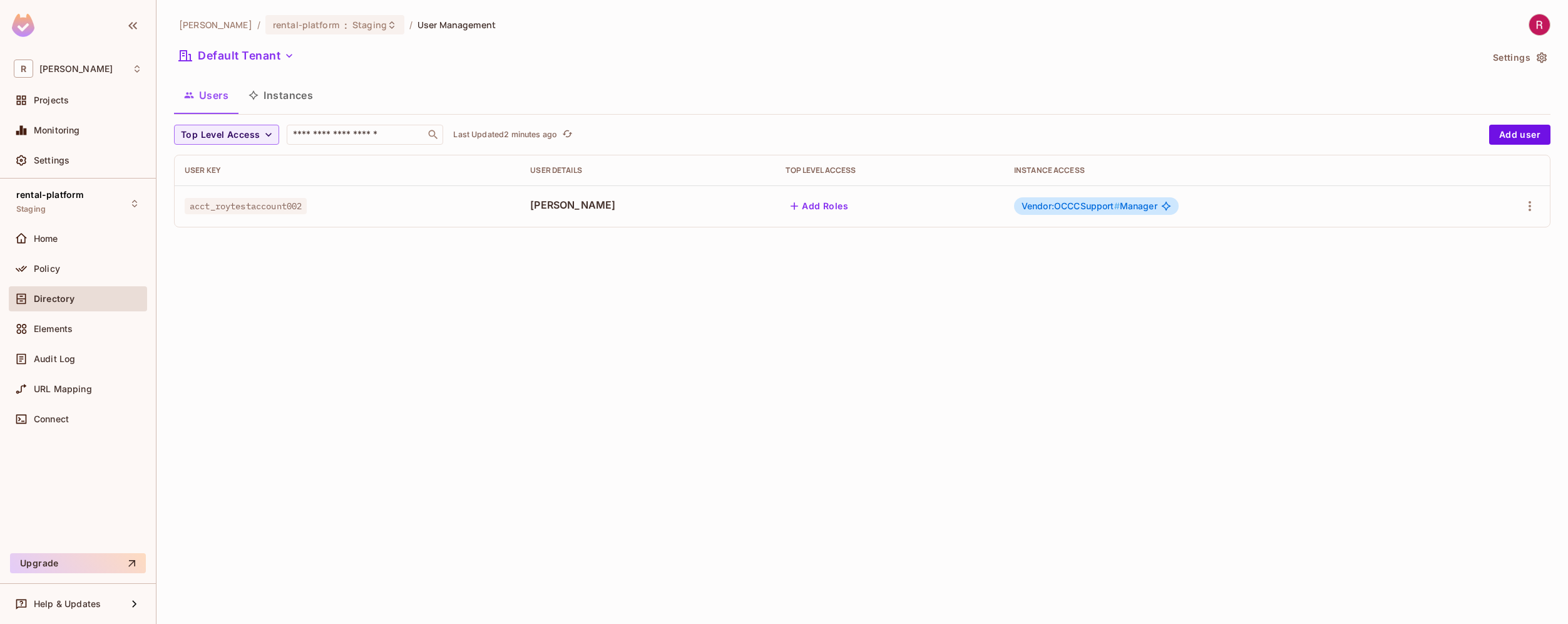
click at [246, 200] on span "acct_roytestaccount002" at bounding box center [246, 206] width 122 height 16
click at [241, 207] on span "acct_roytestaccount002" at bounding box center [246, 206] width 122 height 16
drag, startPoint x: 1018, startPoint y: 209, endPoint x: 1202, endPoint y: 209, distance: 184.0
click at [1202, 209] on div "Vendor:OCCCSupport # Manager" at bounding box center [1228, 206] width 429 height 18
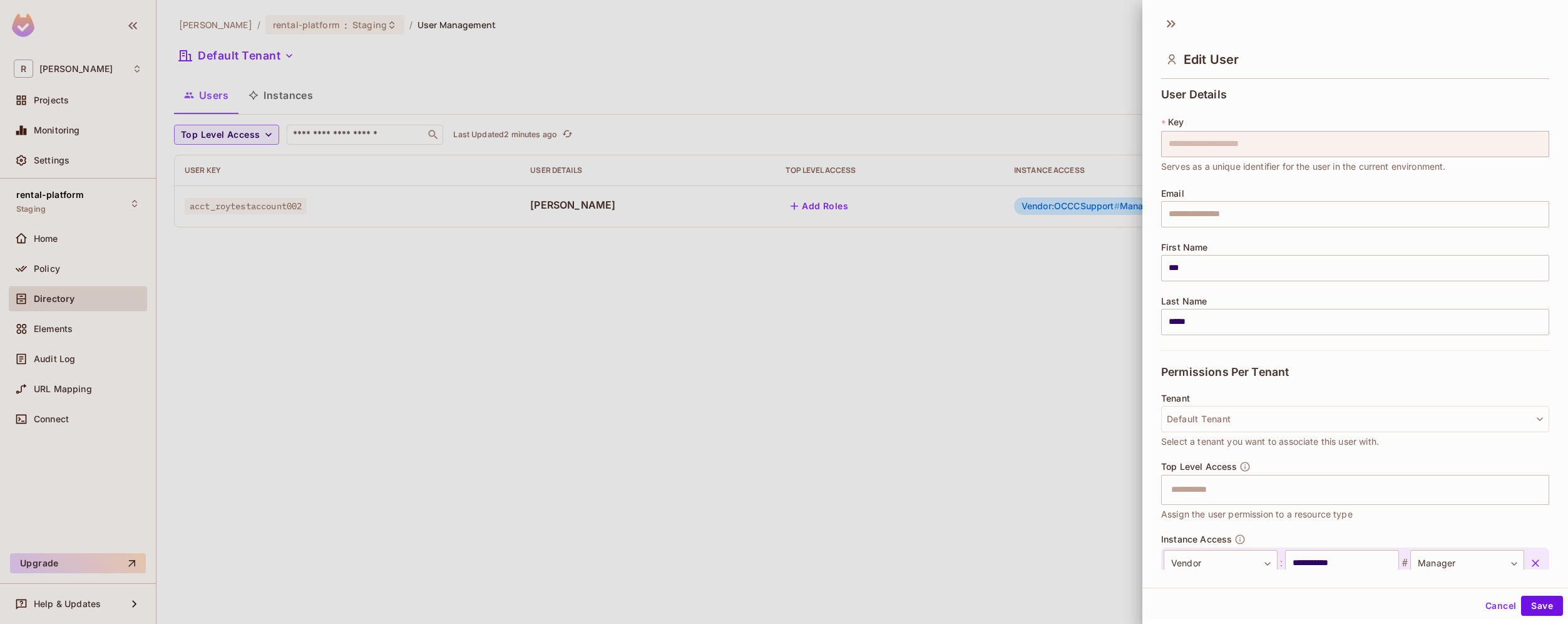
drag, startPoint x: 196, startPoint y: 181, endPoint x: 292, endPoint y: 277, distance: 135.8
click at [292, 277] on div at bounding box center [784, 312] width 1568 height 624
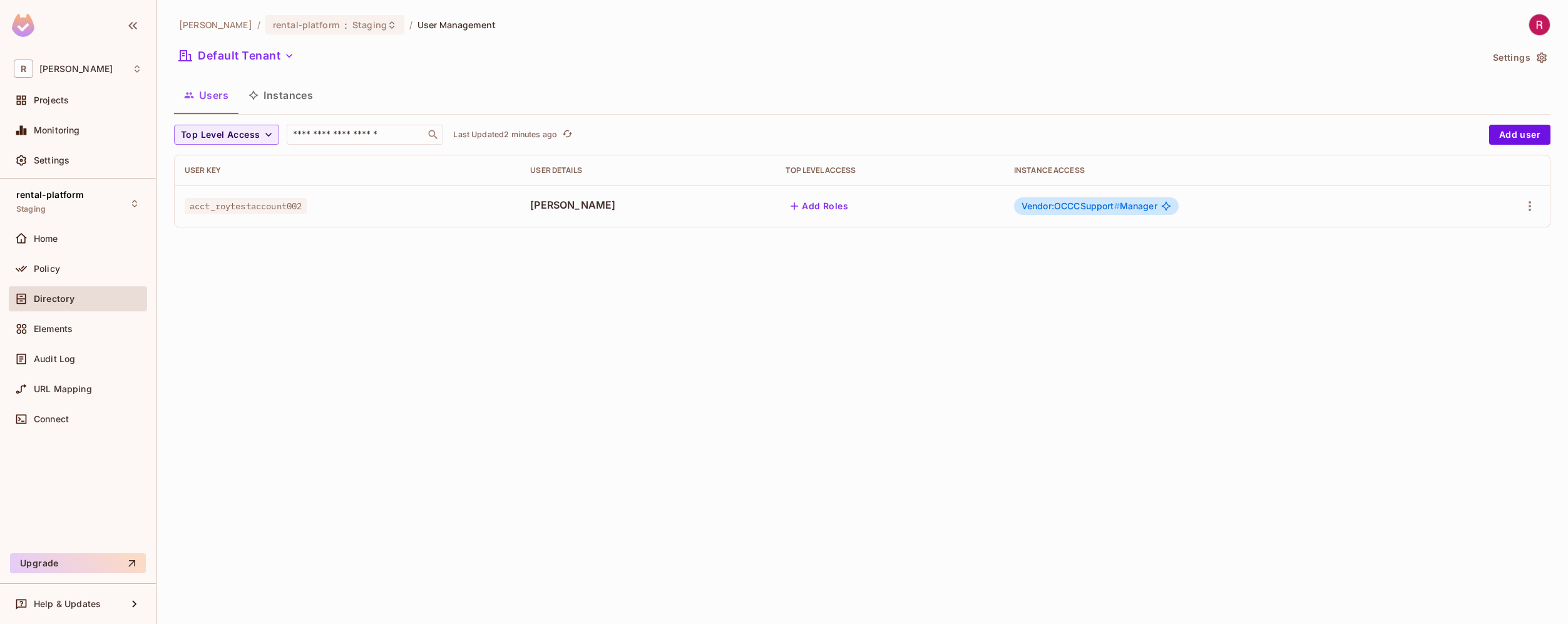
click at [244, 203] on span "acct_roytestaccount002" at bounding box center [246, 206] width 122 height 16
drag, startPoint x: 1005, startPoint y: 170, endPoint x: 1103, endPoint y: 169, distance: 98.0
click at [1103, 169] on div "Instance Access" at bounding box center [1228, 170] width 429 height 10
